Goal: Information Seeking & Learning: Learn about a topic

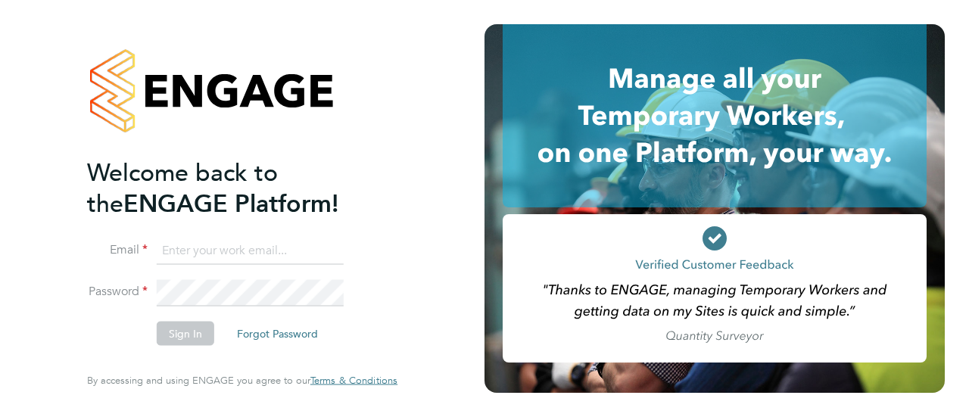
type input "joflockhart@itsconstruction.co.uk"
click at [185, 338] on button "Sign In" at bounding box center [186, 334] width 58 height 24
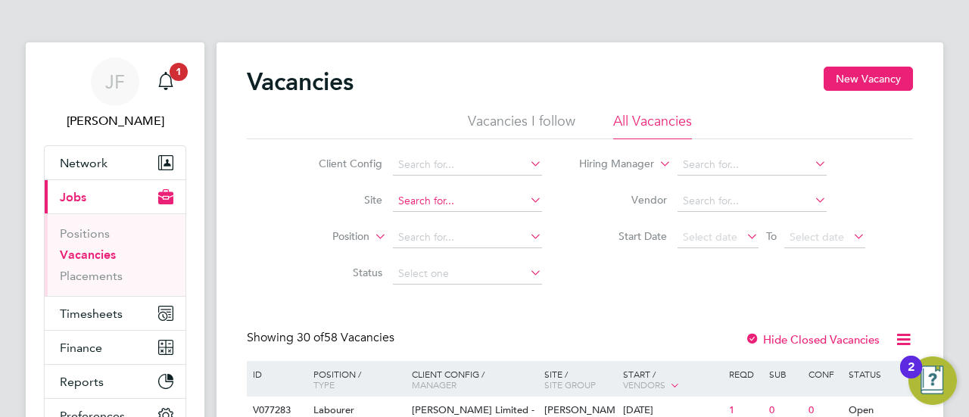
click at [430, 196] on input at bounding box center [467, 201] width 149 height 21
click at [442, 238] on li "Tav istock (The Tors) P2" at bounding box center [467, 241] width 150 height 20
type input "Tavistock (The Tors) P2"
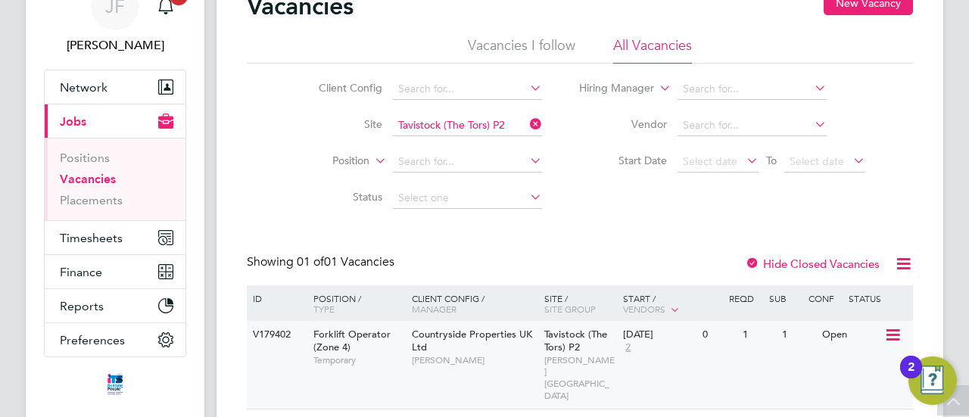
click at [334, 330] on span "Forklift Operator (Zone 4)" at bounding box center [351, 341] width 77 height 26
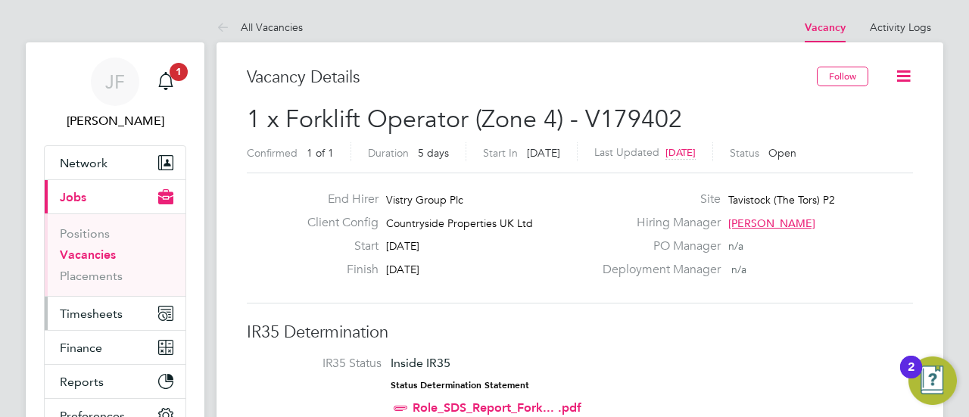
click at [94, 317] on span "Timesheets" at bounding box center [91, 314] width 63 height 14
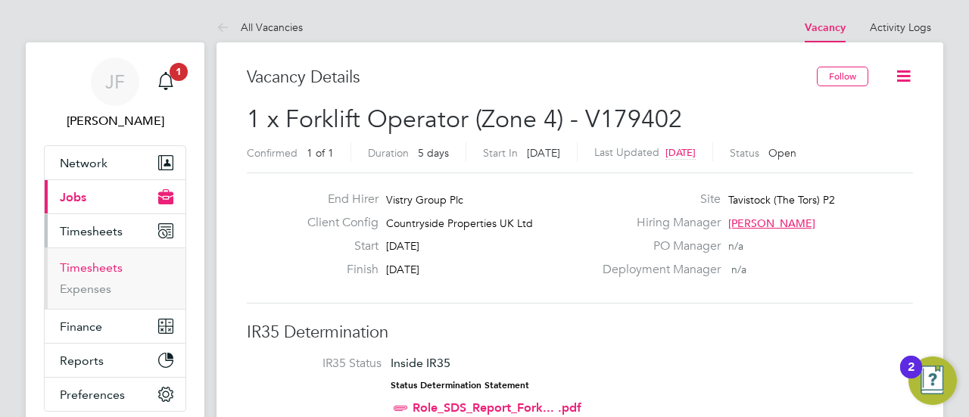
click at [97, 262] on link "Timesheets" at bounding box center [91, 267] width 63 height 14
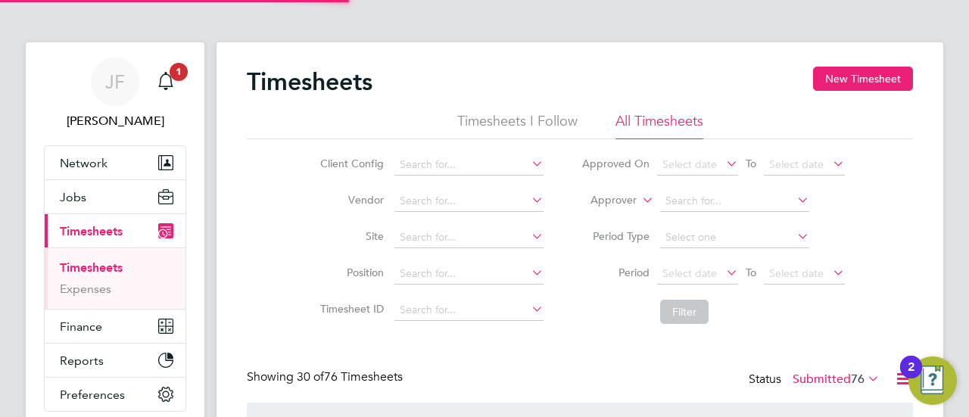
scroll to position [8, 8]
click at [428, 238] on input at bounding box center [468, 237] width 149 height 21
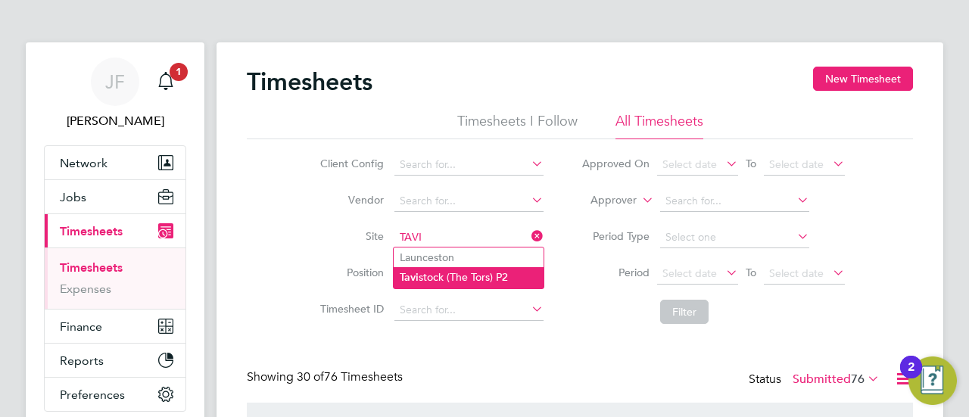
click at [458, 276] on li "Tavi stock (The Tors) P2" at bounding box center [469, 277] width 150 height 20
type input "Tavistock (The Tors) P2"
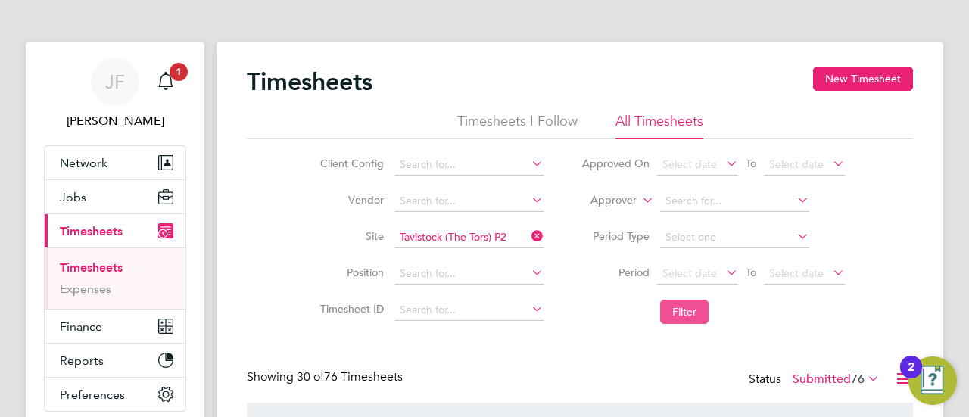
click at [694, 306] on button "Filter" at bounding box center [684, 312] width 48 height 24
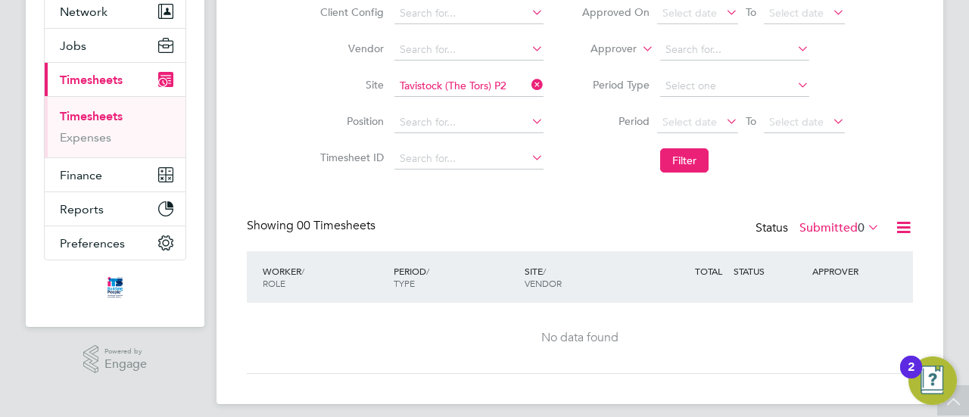
click at [865, 223] on icon at bounding box center [865, 227] width 0 height 21
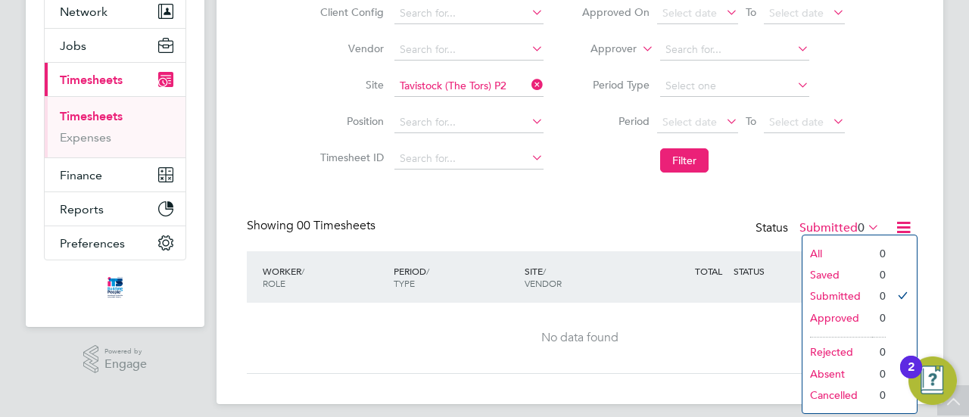
click at [833, 250] on li "All" at bounding box center [837, 253] width 70 height 21
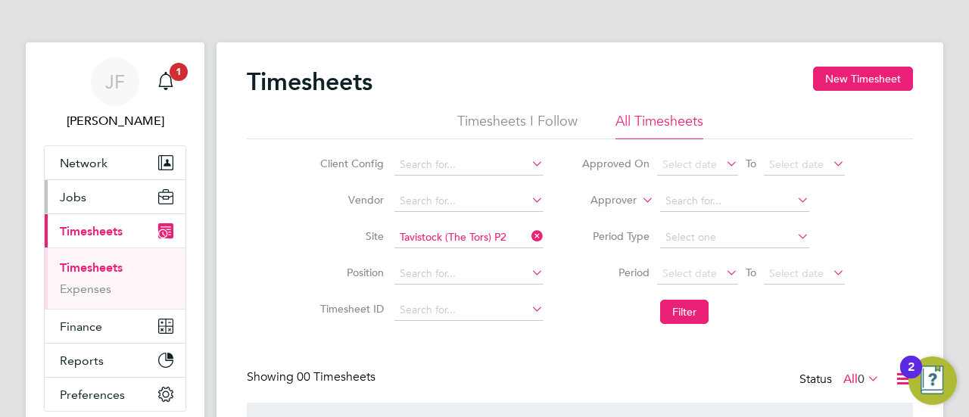
click at [77, 197] on span "Jobs" at bounding box center [73, 197] width 26 height 14
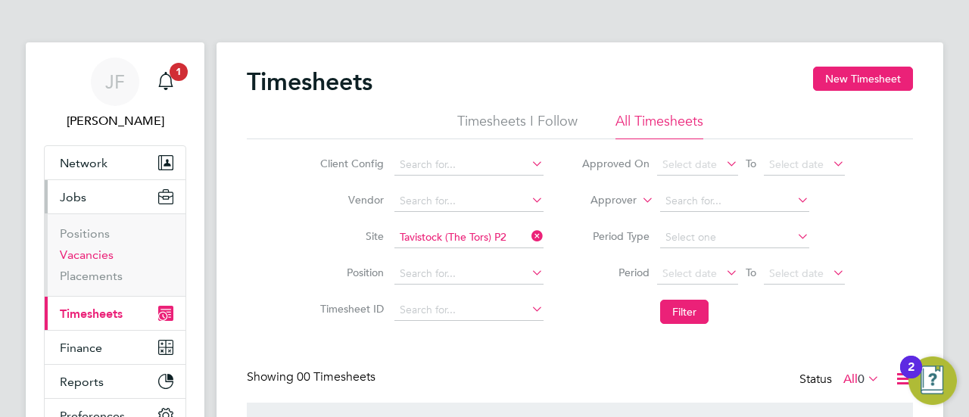
click at [79, 250] on link "Vacancies" at bounding box center [87, 255] width 54 height 14
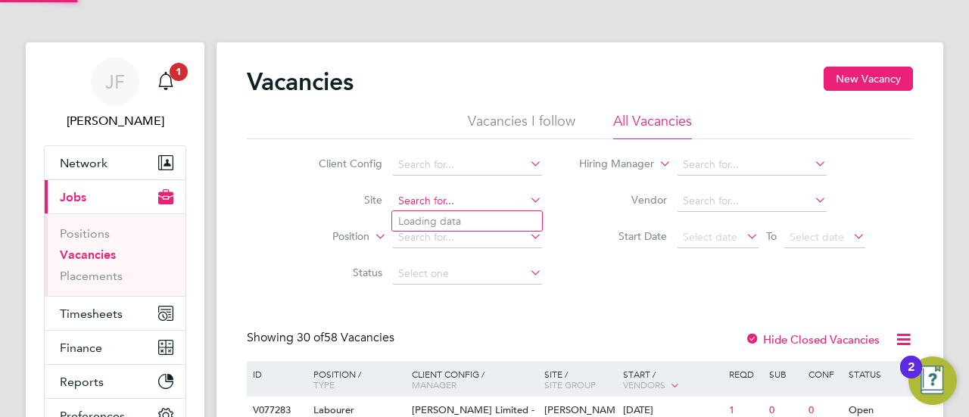
click at [424, 201] on input at bounding box center [467, 201] width 149 height 21
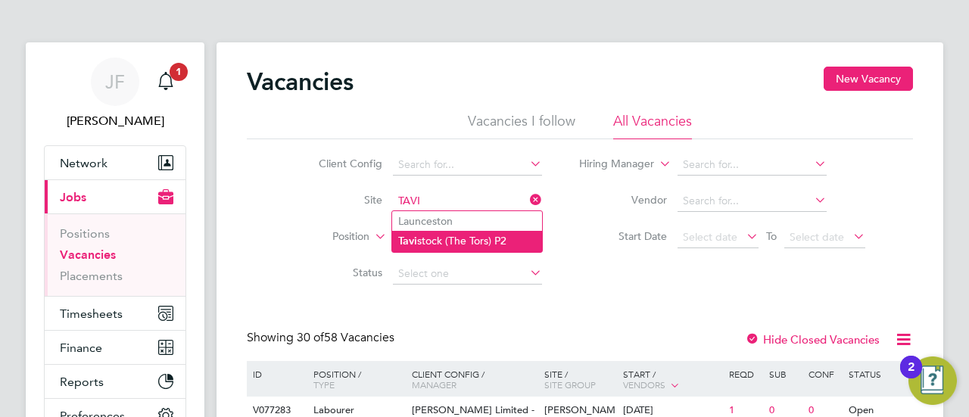
click at [451, 240] on li "Tavi stock (The Tors) P2" at bounding box center [467, 241] width 150 height 20
type input "Tavistock (The Tors) P2"
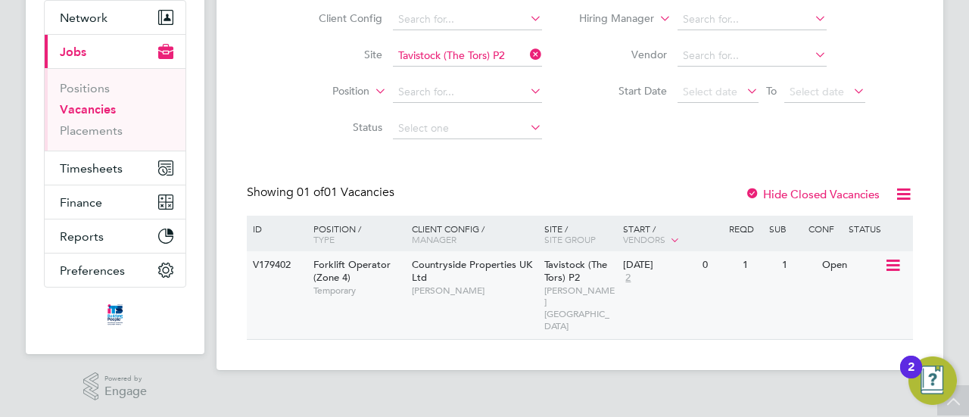
click at [452, 263] on span "Countryside Properties UK Ltd" at bounding box center [472, 271] width 120 height 26
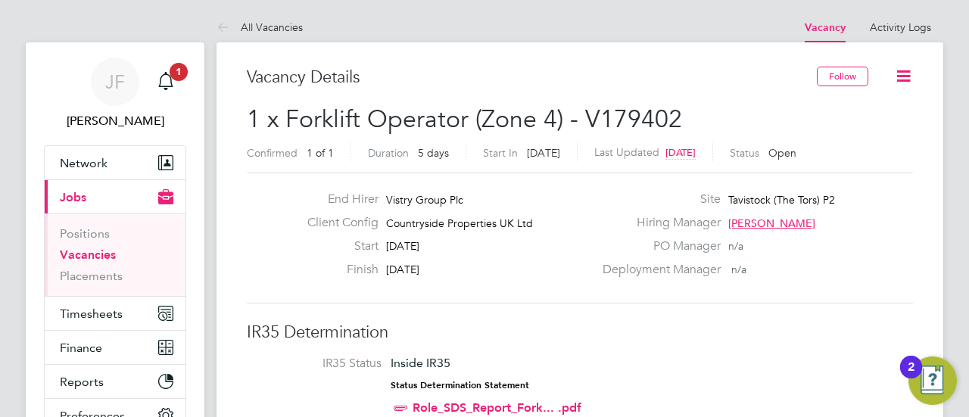
click at [903, 74] on icon at bounding box center [903, 76] width 19 height 19
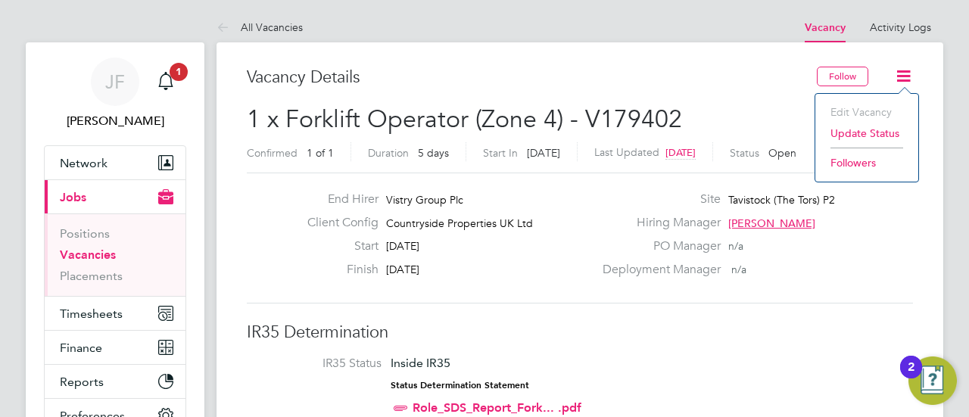
click at [721, 92] on div "Vacancy Details" at bounding box center [532, 85] width 570 height 37
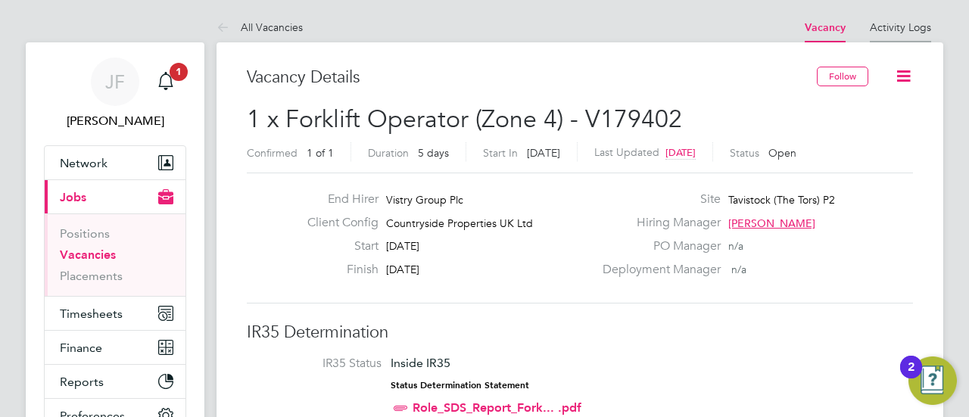
click at [919, 23] on link "Activity Logs" at bounding box center [900, 27] width 61 height 14
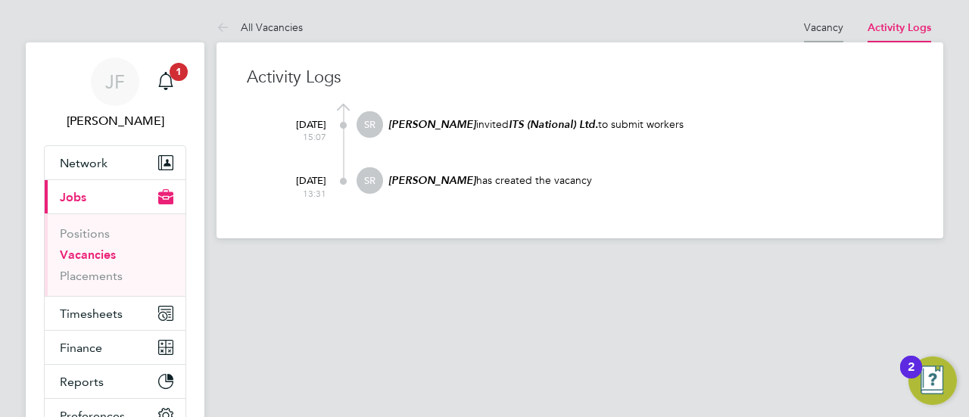
click at [827, 29] on link "Vacancy" at bounding box center [823, 27] width 39 height 14
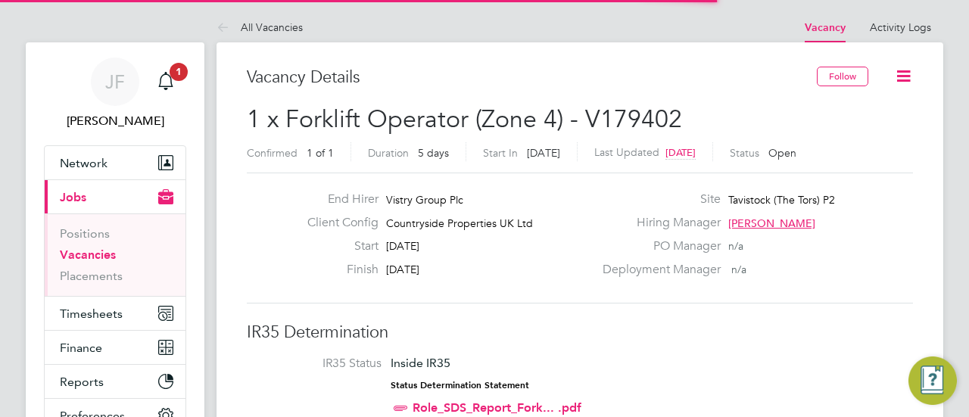
scroll to position [8, 8]
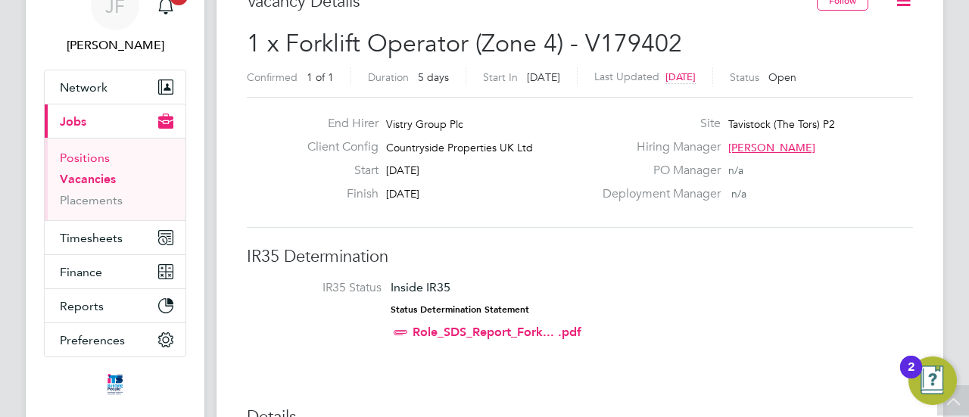
click at [93, 158] on link "Positions" at bounding box center [85, 158] width 50 height 14
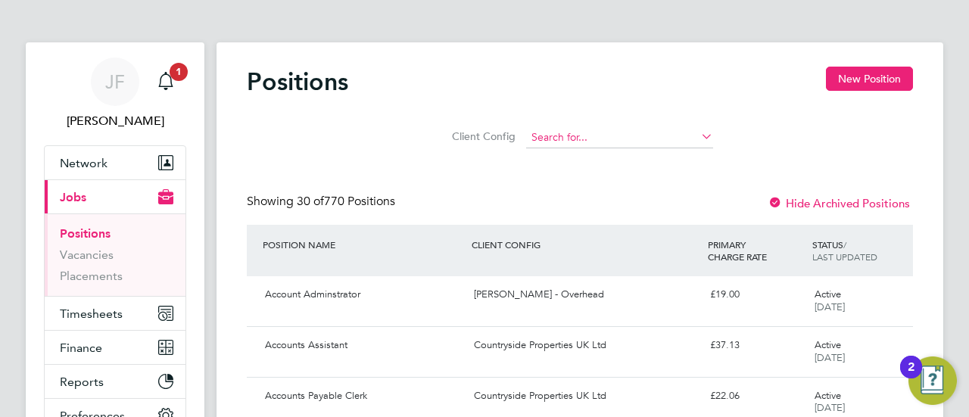
click at [566, 142] on input at bounding box center [619, 137] width 187 height 21
type input "f"
click at [552, 197] on b "Coun" at bounding box center [544, 199] width 26 height 13
type input "Countryside Properties UK Ltd"
